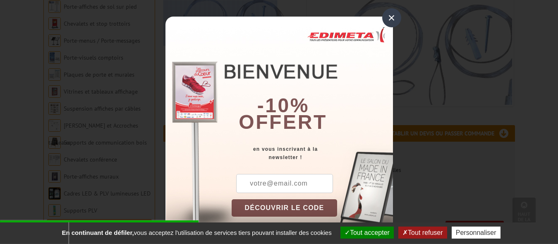
scroll to position [253, 0]
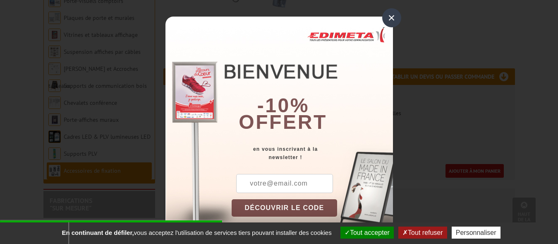
click at [388, 19] on div "×" at bounding box center [391, 17] width 19 height 19
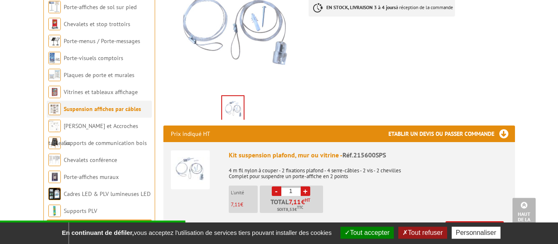
scroll to position [211, 0]
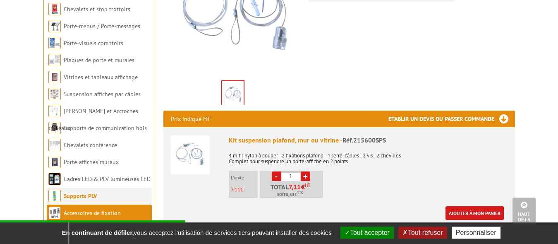
click at [94, 193] on link "Supports PLV" at bounding box center [80, 195] width 33 height 7
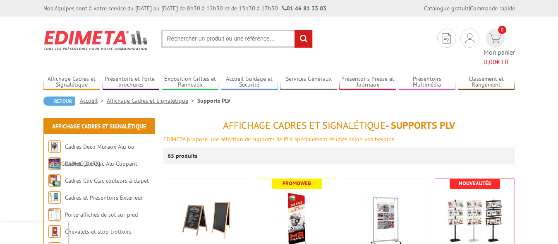
scroll to position [84, 0]
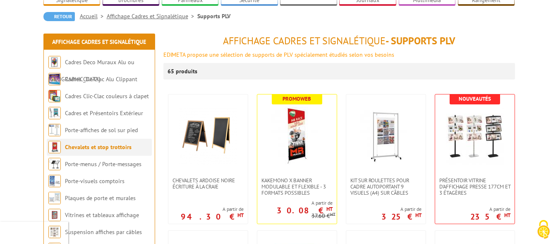
click at [84, 139] on li "Chevalets et stop trottoirs" at bounding box center [99, 147] width 105 height 17
click at [87, 143] on link "Chevalets et stop trottoirs" at bounding box center [98, 146] width 67 height 7
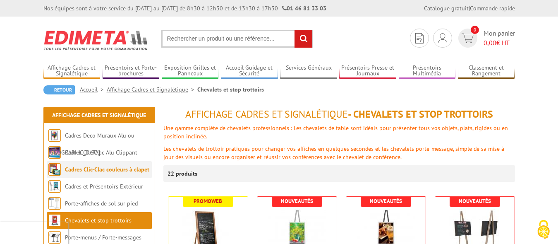
scroll to position [84, 0]
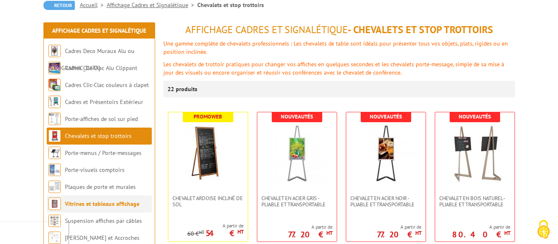
click at [94, 204] on link "Vitrines et tableaux affichage" at bounding box center [102, 203] width 74 height 7
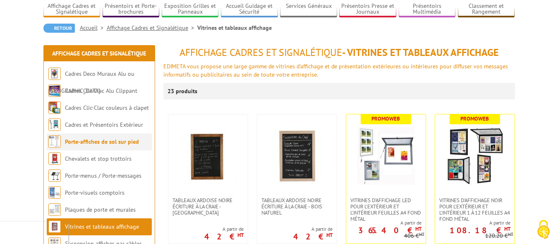
scroll to position [42, 0]
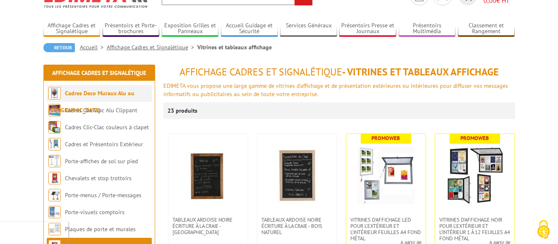
click at [97, 97] on li "Cadres Deco Muraux Alu ou [GEOGRAPHIC_DATA]" at bounding box center [99, 93] width 105 height 17
click at [100, 94] on link "Cadres Deco Muraux Alu ou [GEOGRAPHIC_DATA]" at bounding box center [91, 101] width 86 height 24
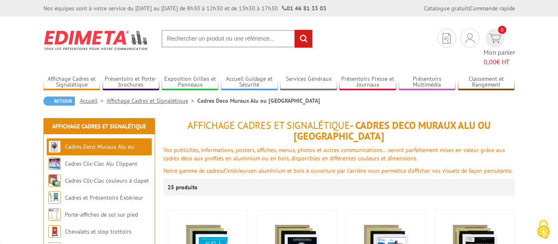
scroll to position [84, 0]
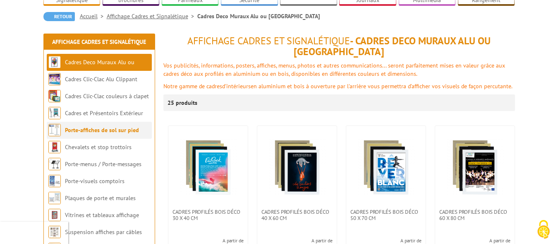
click at [87, 126] on link "Porte-affiches de sol sur pied" at bounding box center [102, 129] width 74 height 7
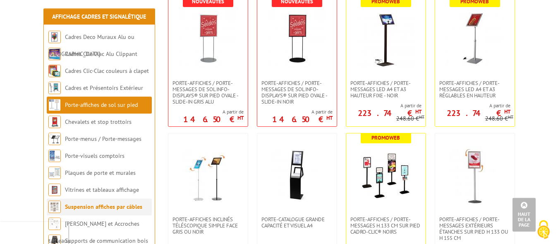
scroll to position [422, 0]
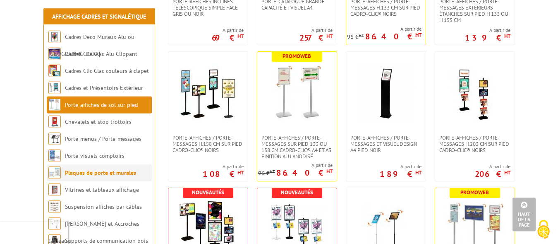
scroll to position [549, 0]
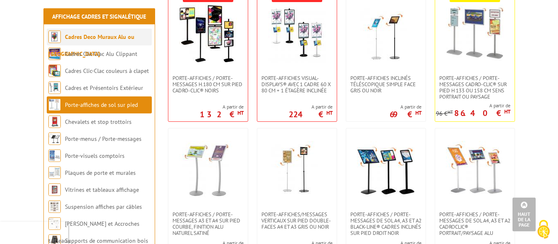
scroll to position [717, 0]
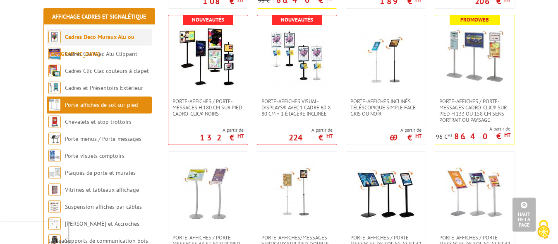
click at [107, 39] on link "Cadres Deco Muraux Alu ou [GEOGRAPHIC_DATA]" at bounding box center [91, 45] width 86 height 24
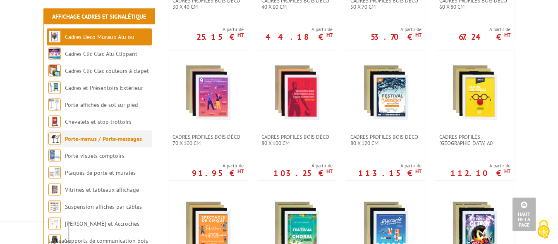
scroll to position [338, 0]
